Goal: Book appointment/travel/reservation

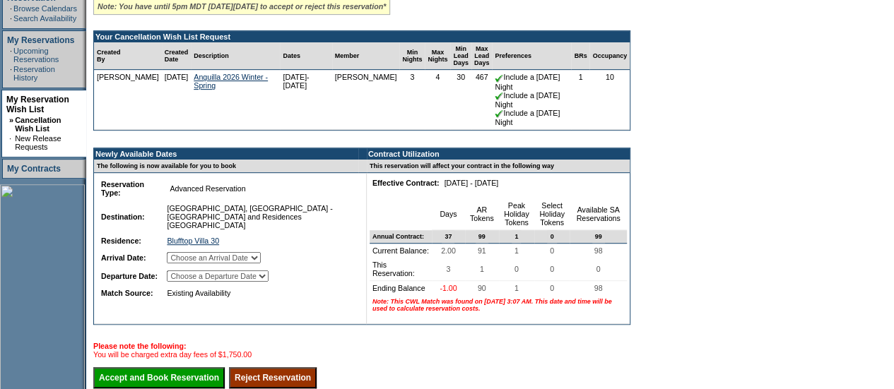
scroll to position [266, 0]
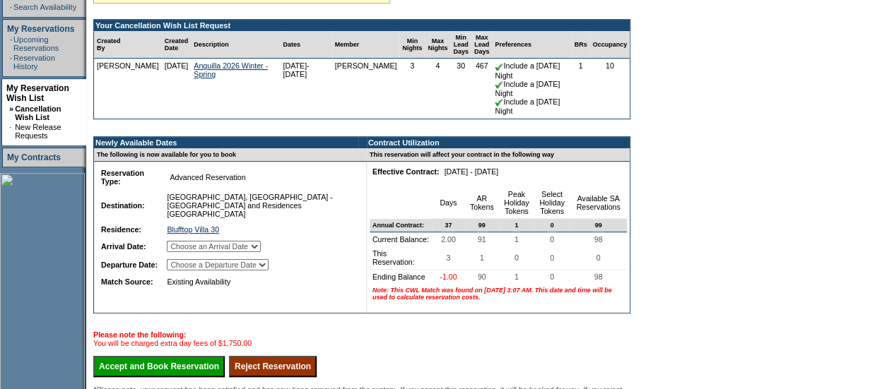
click at [261, 247] on select "Choose an Arrival Date [DATE] [DATE] [DATE]" at bounding box center [214, 246] width 94 height 11
click at [321, 228] on td "Blufftop Villa 30 2731" at bounding box center [258, 230] width 189 height 14
click at [269, 269] on select "Choose a Departure Date [DATE] [DATE] [DATE]" at bounding box center [218, 264] width 102 height 11
click at [324, 289] on td "Existing Availability" at bounding box center [258, 282] width 189 height 14
click at [265, 266] on select "Choose a Departure Date [DATE] [DATE] [DATE]" at bounding box center [218, 264] width 102 height 11
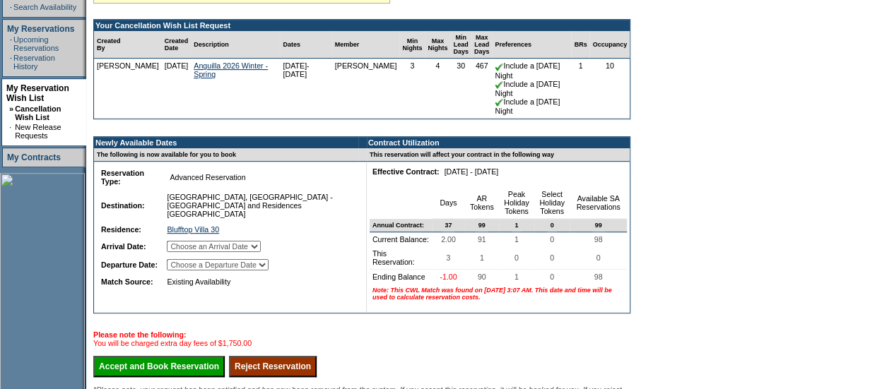
click at [441, 355] on div "Congratulations! Your Cancellation Wish List request has been matched. Note: Yo…" at bounding box center [361, 181] width 537 height 442
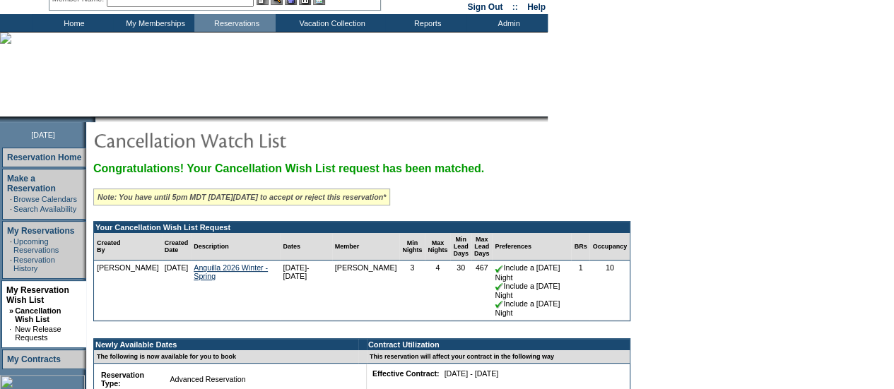
scroll to position [61, 0]
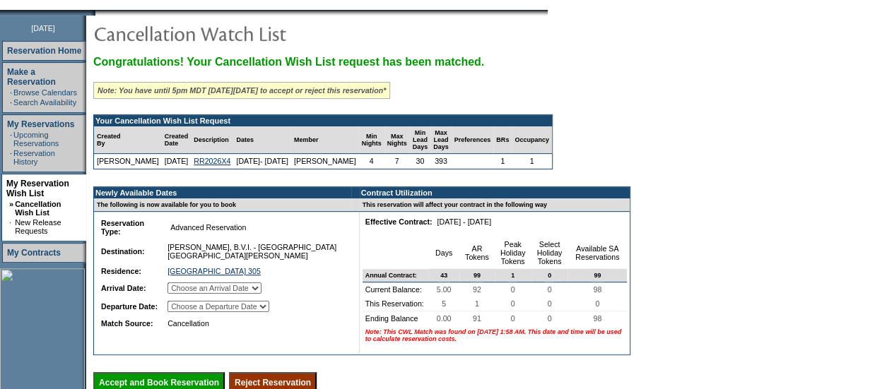
scroll to position [171, 0]
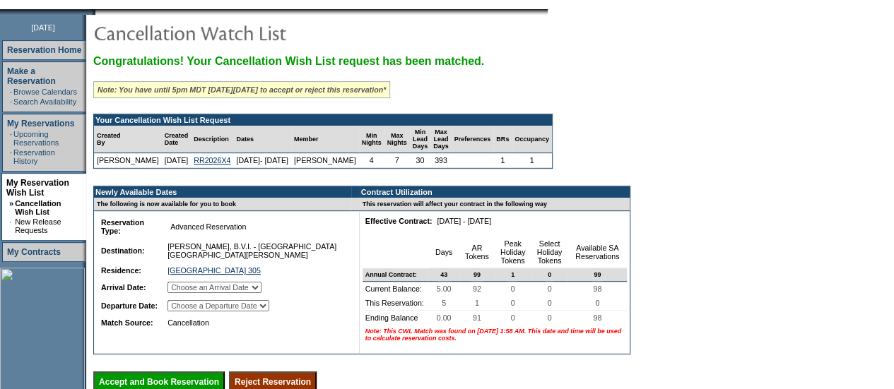
click at [261, 293] on select "Choose an Arrival Date [DATE] [DATE] [DATE] [DATE] [DATE]" at bounding box center [214, 287] width 94 height 11
click at [269, 312] on select "Choose a Departure Date [DATE] [DATE] [DATE] [DATE] [DATE]" at bounding box center [218, 305] width 102 height 11
click at [268, 329] on td "Cancellation" at bounding box center [256, 323] width 182 height 14
click at [261, 293] on select "Choose an Arrival Date Sunday, April 19, 2026 Monday, April 20, 2026 Tuesday, A…" at bounding box center [214, 287] width 94 height 11
click at [253, 312] on select "Choose a Departure Date Monday, April 20, 2026 Tuesday, April 21, 2026 Wednesda…" at bounding box center [218, 305] width 102 height 11
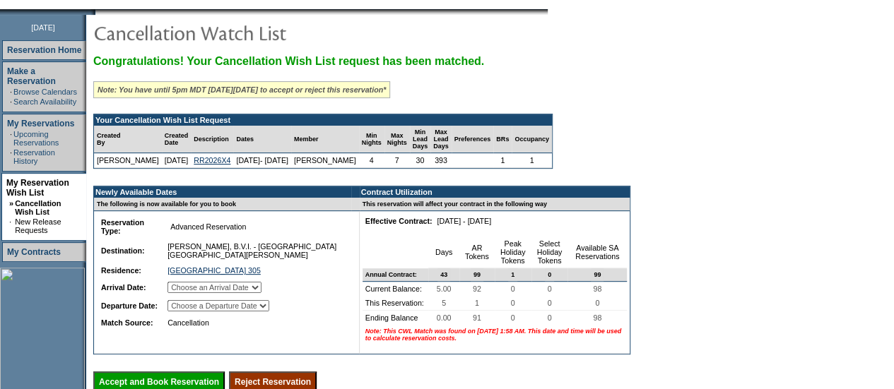
click at [268, 330] on td "Cancellation" at bounding box center [256, 323] width 182 height 14
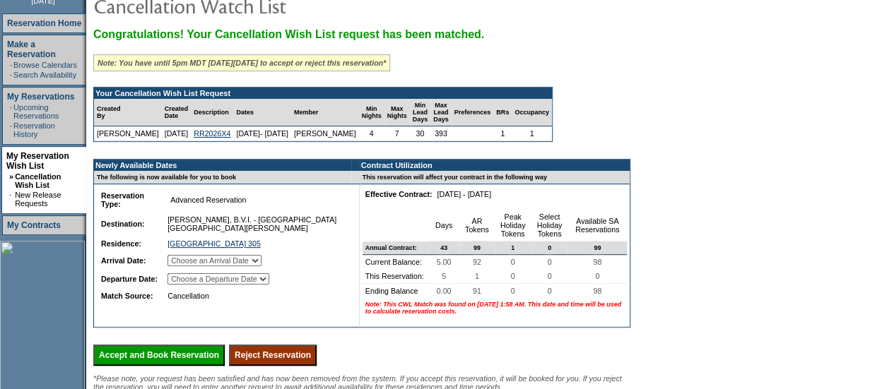
scroll to position [204, 0]
